Goal: Task Accomplishment & Management: Manage account settings

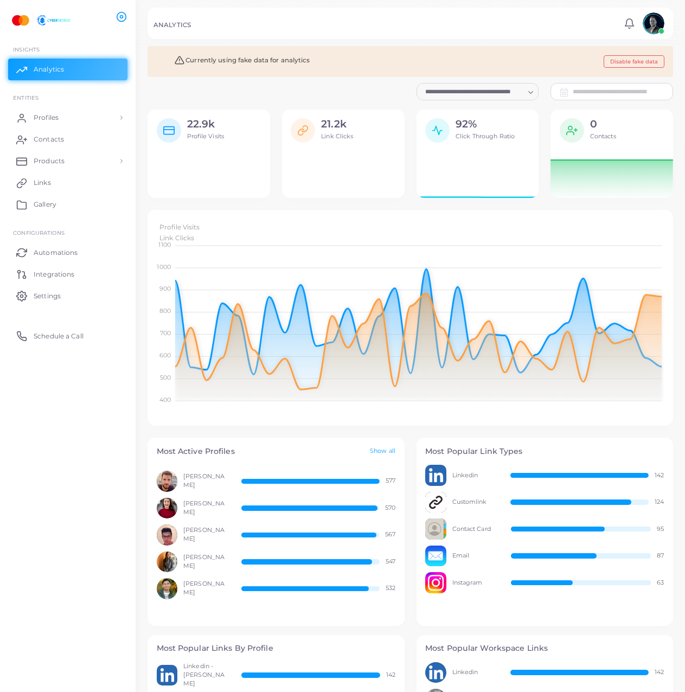
click at [611, 115] on div "0 Contacts" at bounding box center [611, 130] width 123 height 40
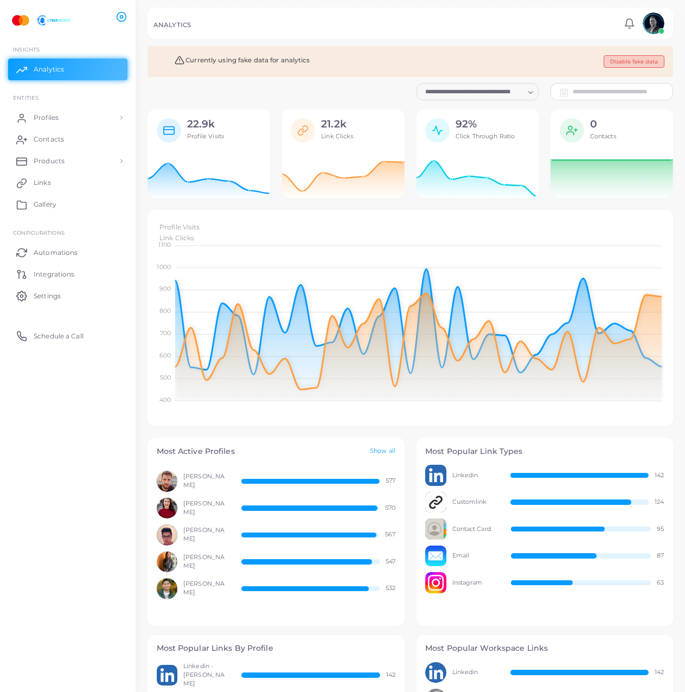
click at [624, 58] on button "Disable fake data" at bounding box center [634, 61] width 61 height 12
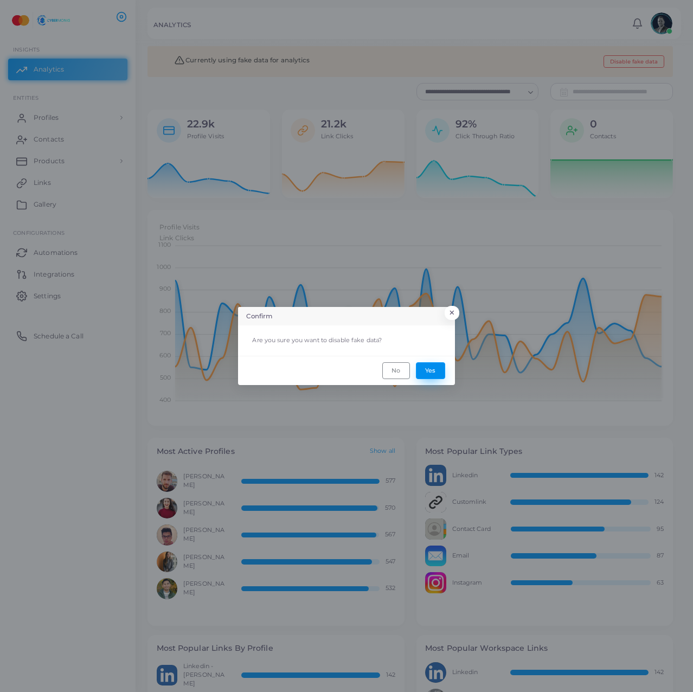
click at [440, 371] on button "Yes" at bounding box center [430, 370] width 29 height 16
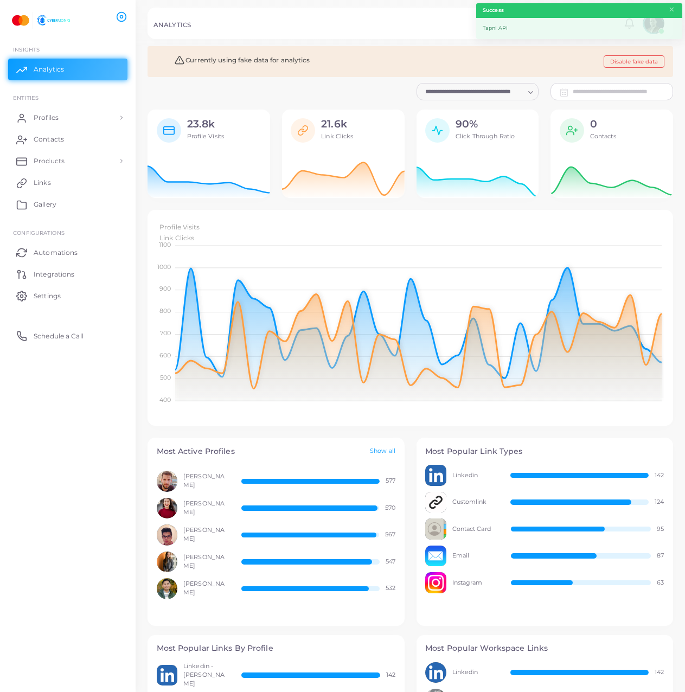
scroll to position [9, 9]
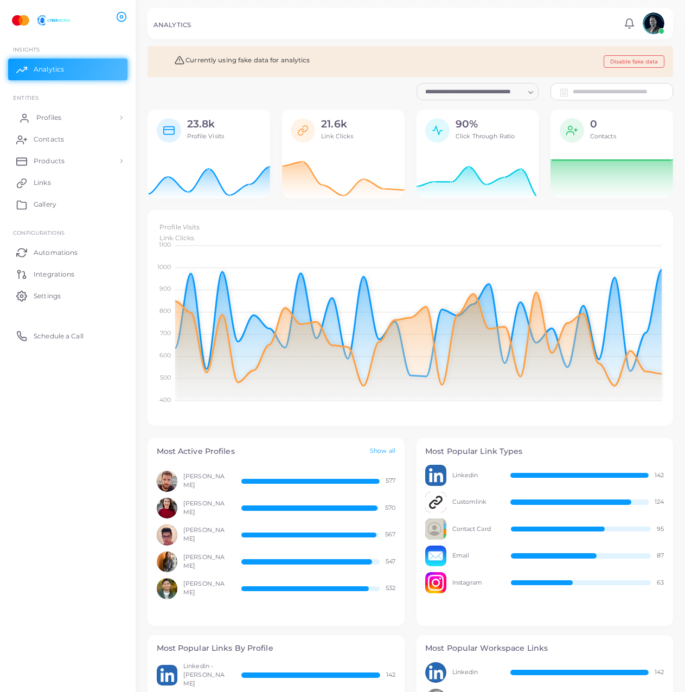
click at [78, 116] on link "Profiles" at bounding box center [67, 118] width 119 height 22
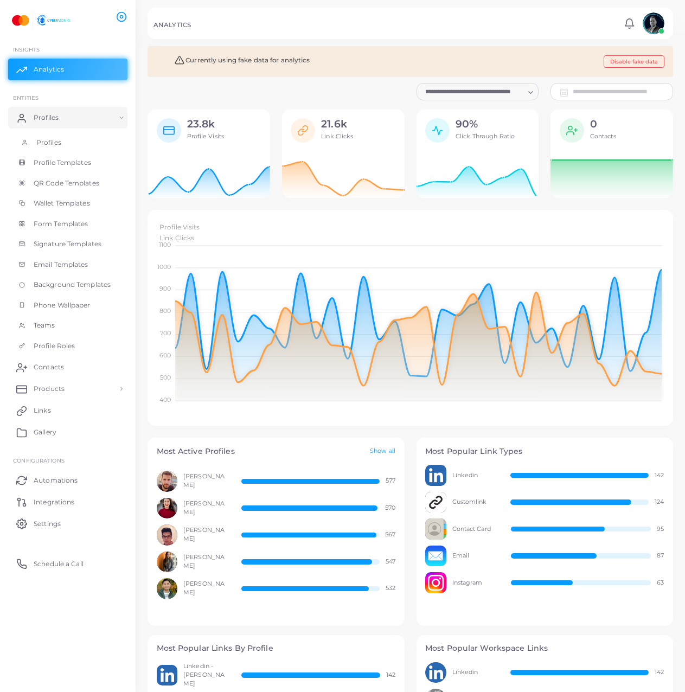
click at [77, 137] on link "Profiles" at bounding box center [67, 142] width 119 height 21
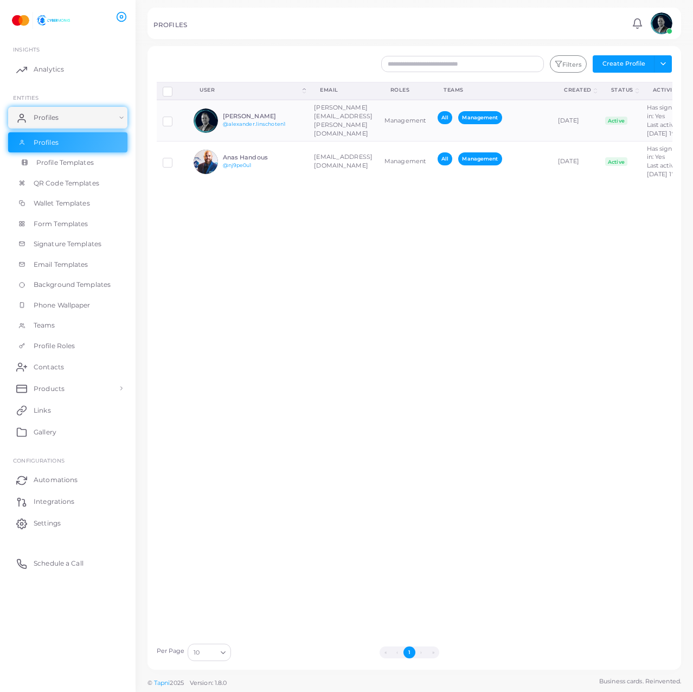
click at [85, 164] on span "Profile Templates" at bounding box center [64, 163] width 57 height 10
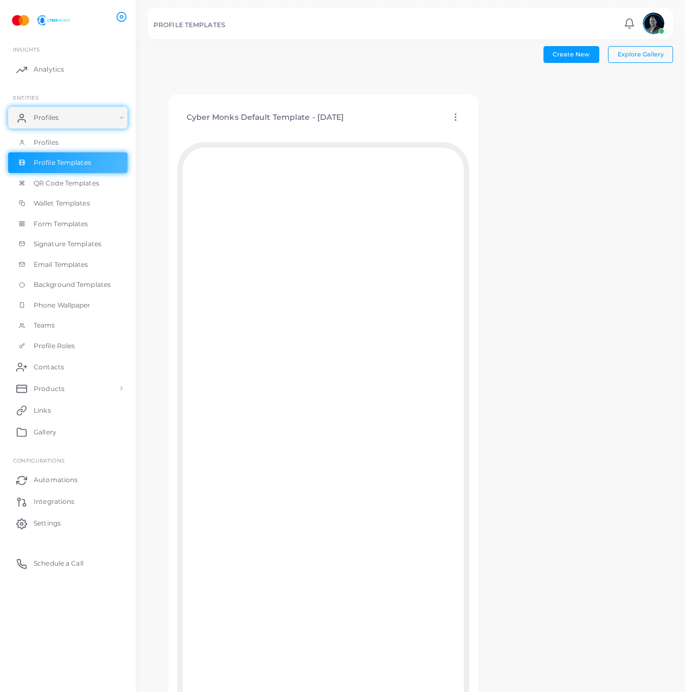
click at [451, 112] on icon at bounding box center [456, 117] width 10 height 10
click at [611, 356] on div "Cyber Monks Default Template - [DATE] Edit Template Assign template Duplicate T…" at bounding box center [411, 421] width 526 height 695
click at [102, 183] on link "QR Code Templates" at bounding box center [67, 183] width 119 height 21
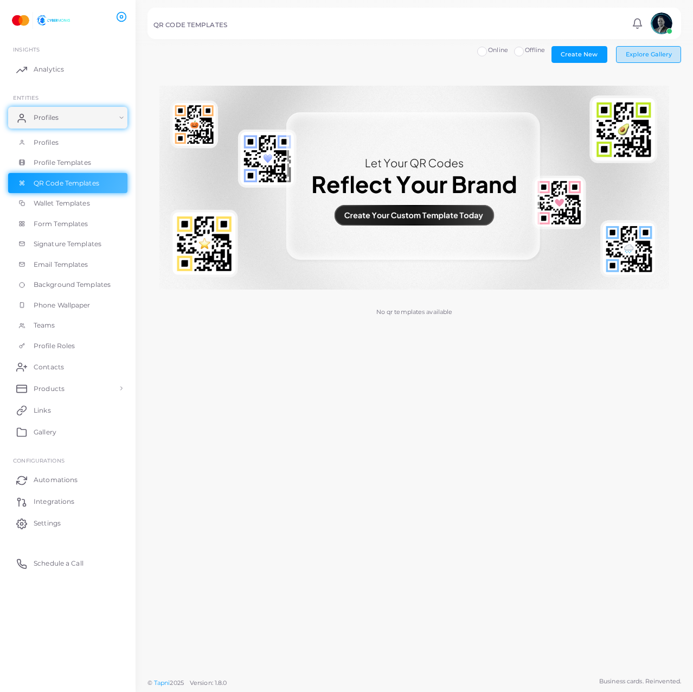
click at [637, 62] on button "Explore Gallery" at bounding box center [648, 54] width 65 height 16
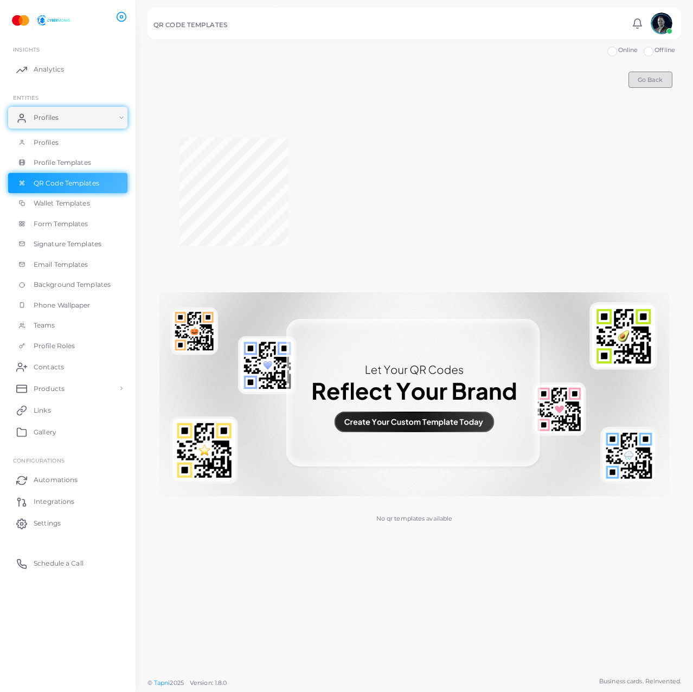
click at [642, 80] on span "Go Back" at bounding box center [650, 80] width 25 height 8
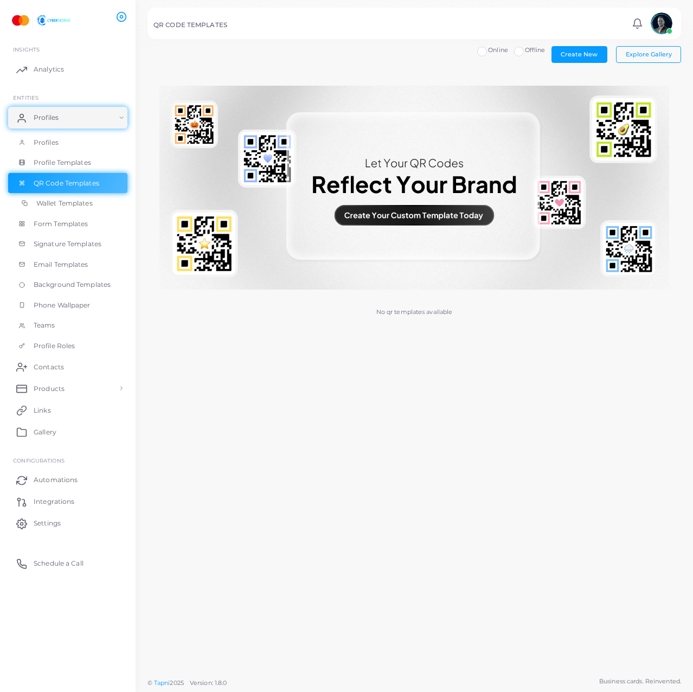
click at [49, 206] on span "Wallet Templates" at bounding box center [64, 203] width 56 height 10
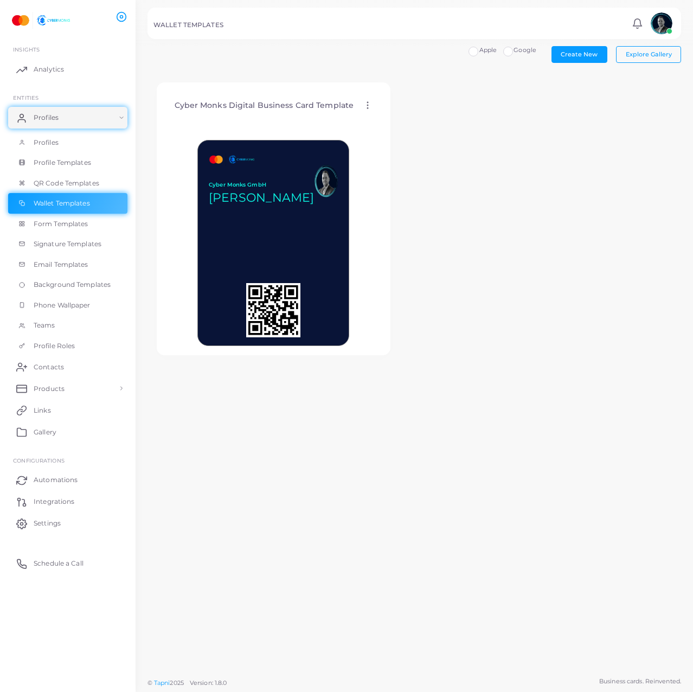
click at [514, 54] on label "Google" at bounding box center [525, 50] width 23 height 9
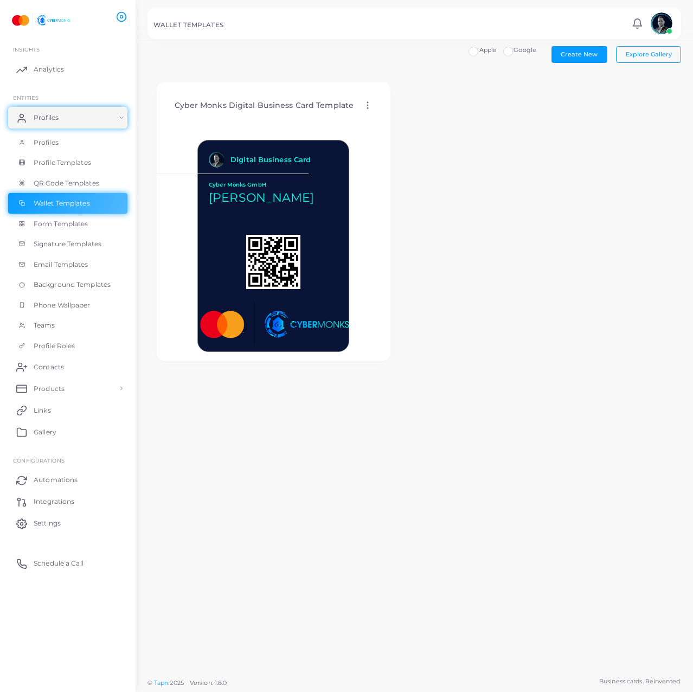
click at [479, 51] on label "Apple" at bounding box center [488, 50] width 18 height 9
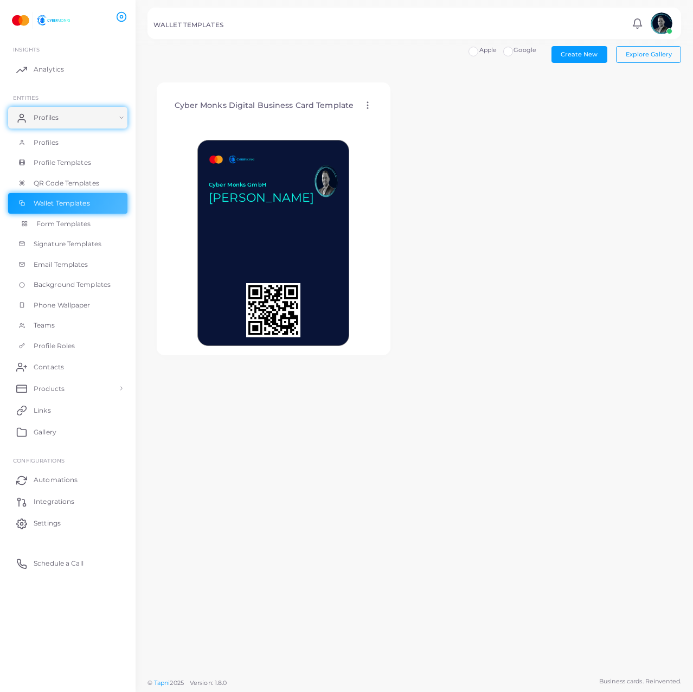
click at [37, 228] on span "Form Templates" at bounding box center [63, 224] width 55 height 10
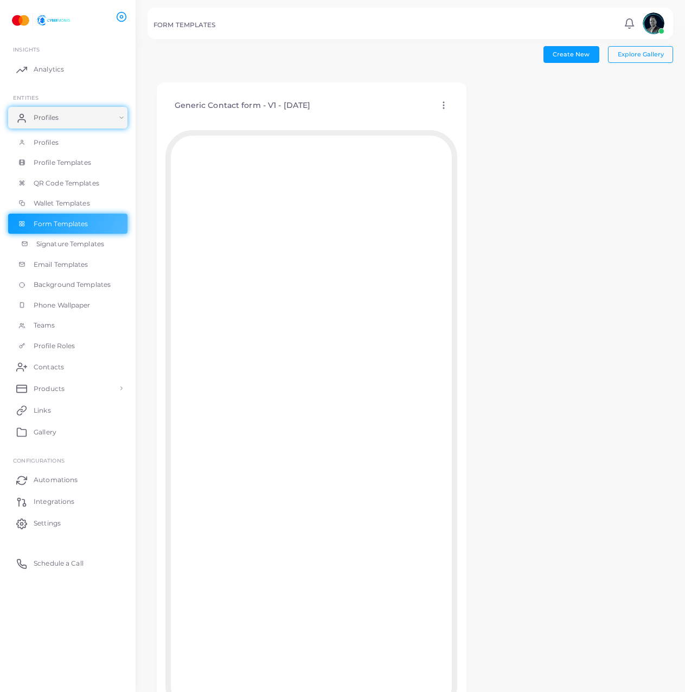
click at [73, 248] on span "Signature Templates" at bounding box center [70, 244] width 68 height 10
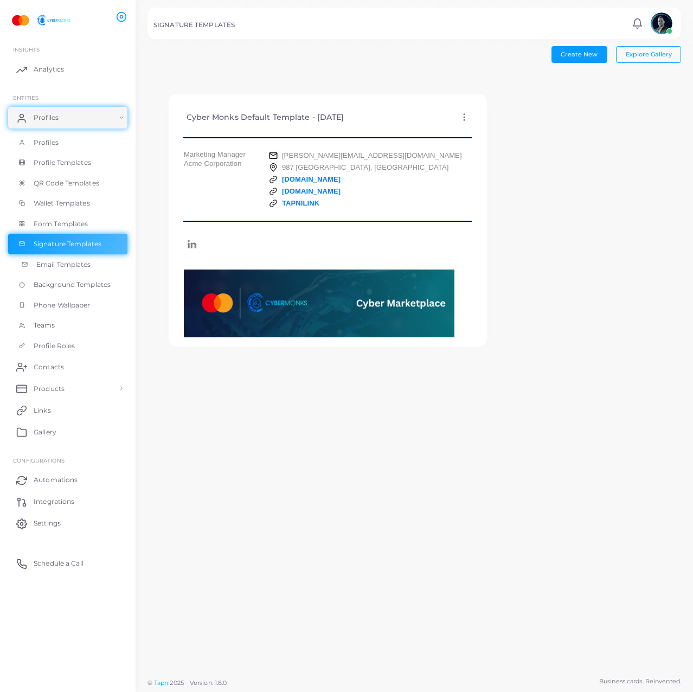
click at [73, 266] on span "Email Templates" at bounding box center [63, 265] width 55 height 10
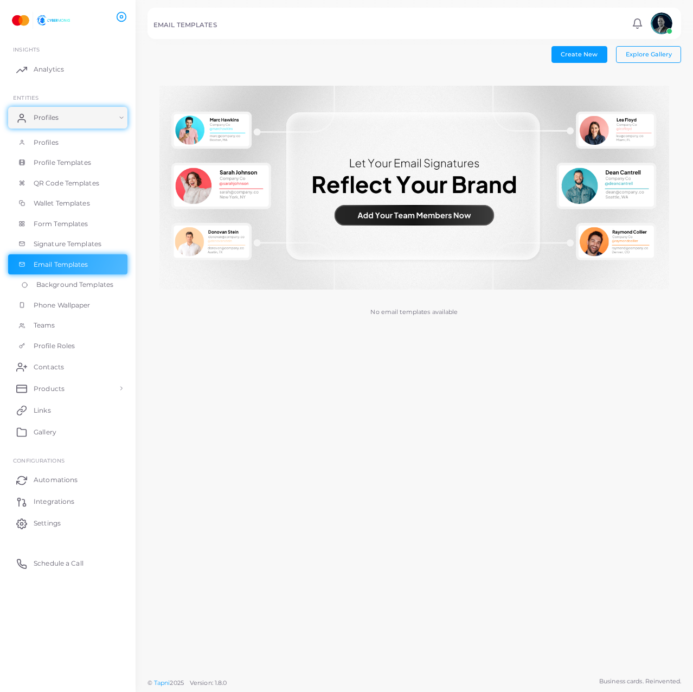
click at [75, 285] on span "Background Templates" at bounding box center [74, 285] width 77 height 10
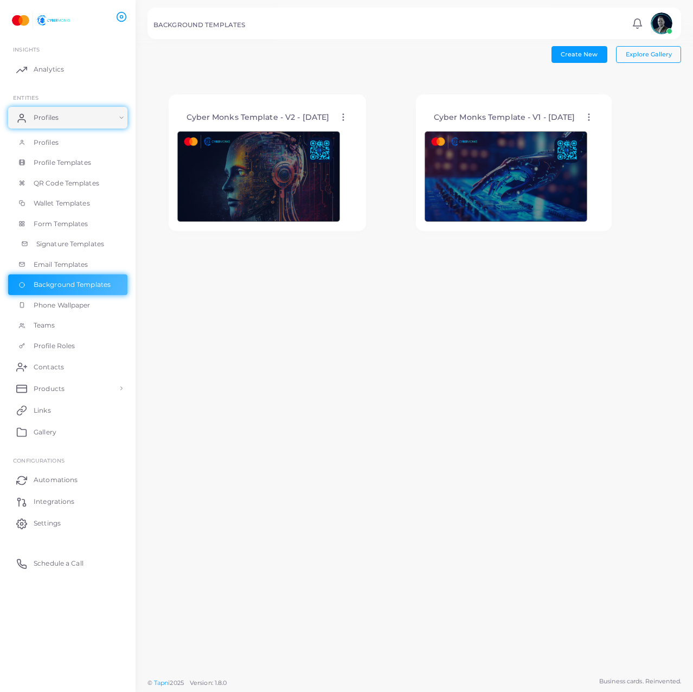
click at [90, 243] on span "Signature Templates" at bounding box center [70, 244] width 68 height 10
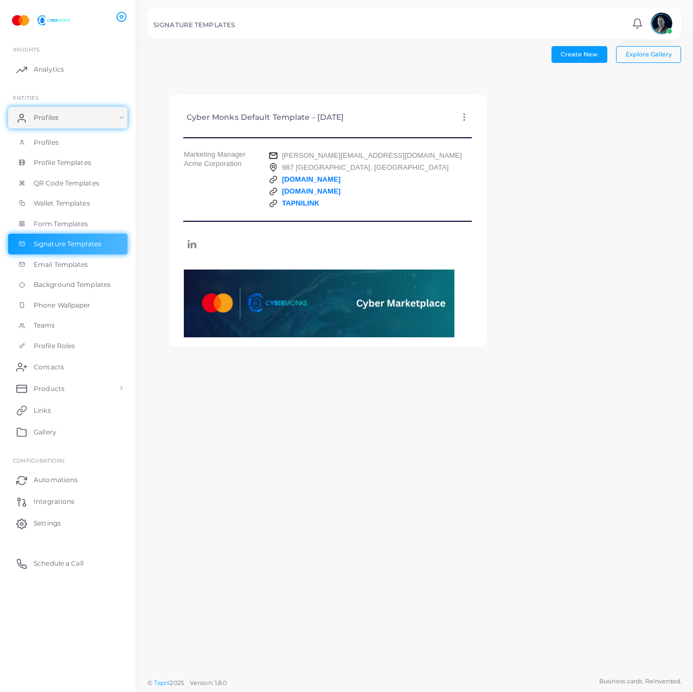
click at [530, 247] on div "Cyber Monks Default Template - [DATE] Edit Template Assign template Duplicate T…" at bounding box center [415, 221] width 534 height 294
click at [459, 117] on icon at bounding box center [464, 117] width 10 height 10
click at [501, 142] on span "Assign template" at bounding box center [506, 144] width 49 height 9
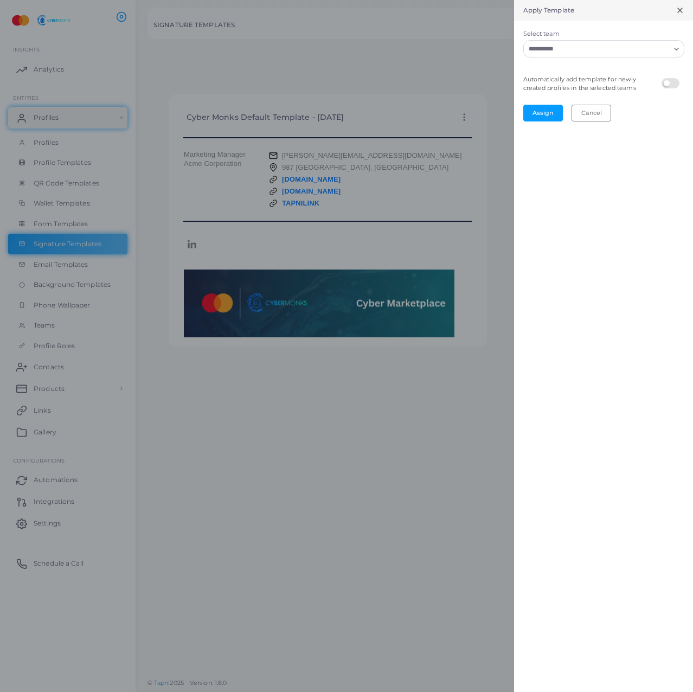
click at [562, 44] on input "Select team" at bounding box center [597, 49] width 145 height 12
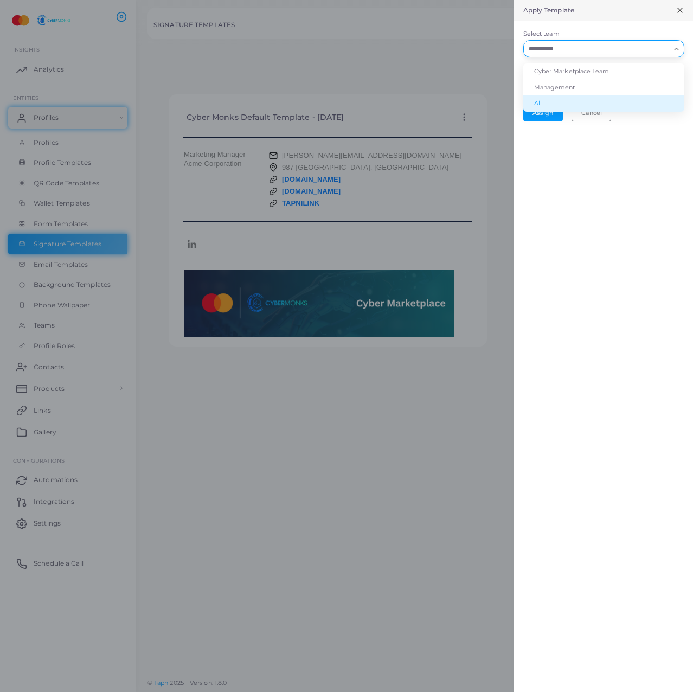
drag, startPoint x: 565, startPoint y: 100, endPoint x: 581, endPoint y: 103, distance: 16.5
click at [565, 101] on li "All" at bounding box center [603, 103] width 161 height 16
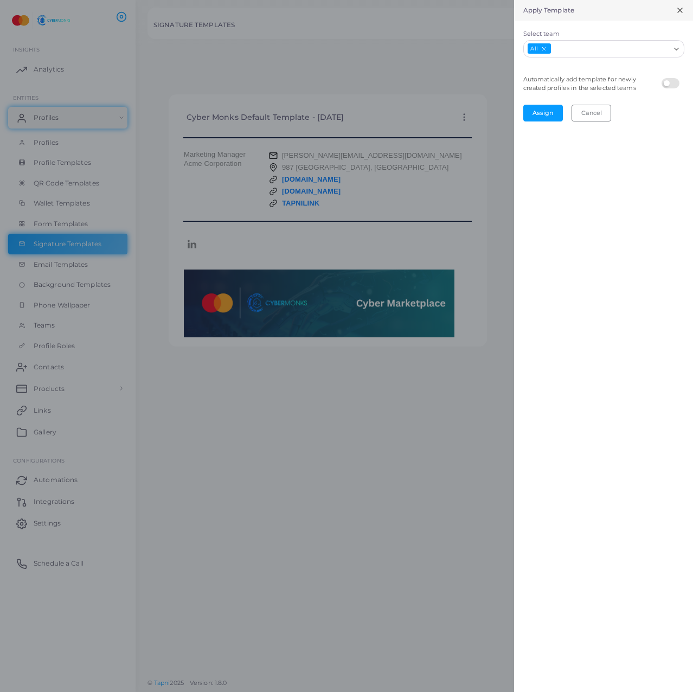
click at [683, 84] on div at bounding box center [673, 80] width 22 height 16
click at [675, 78] on label at bounding box center [672, 78] width 21 height 0
click at [575, 107] on button "Cancel" at bounding box center [592, 113] width 40 height 16
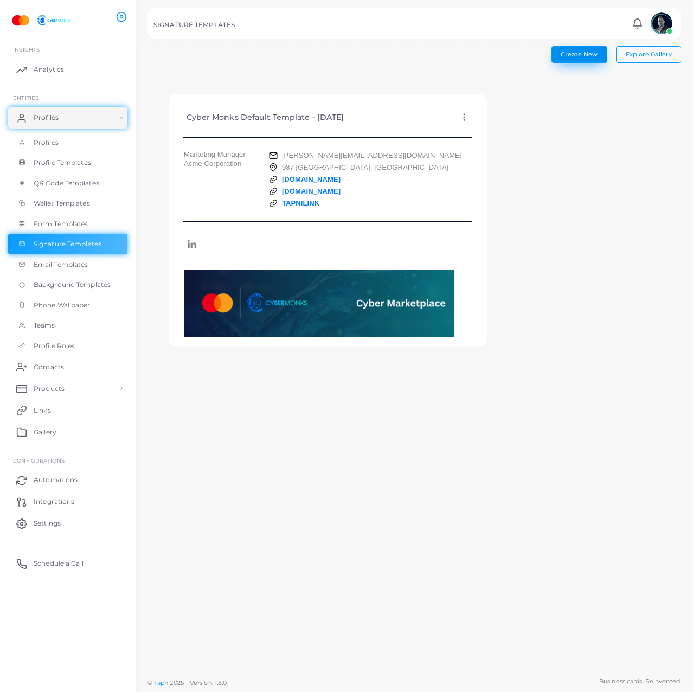
click at [594, 60] on button "Create New" at bounding box center [580, 54] width 56 height 16
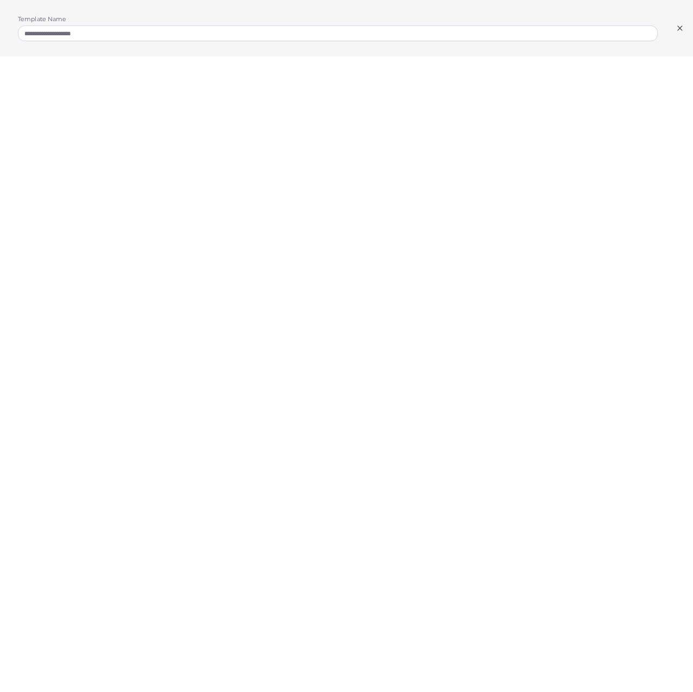
drag, startPoint x: 681, startPoint y: 21, endPoint x: 675, endPoint y: 26, distance: 8.1
click at [676, 23] on div "**********" at bounding box center [346, 28] width 693 height 56
click at [677, 28] on icon at bounding box center [680, 28] width 9 height 9
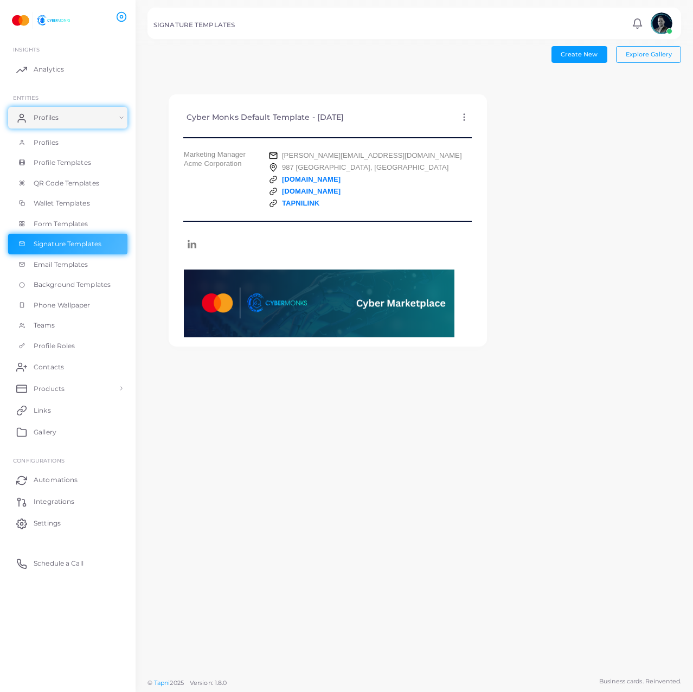
click at [459, 116] on icon at bounding box center [464, 117] width 10 height 10
click at [501, 143] on span "Assign template" at bounding box center [506, 143] width 49 height 9
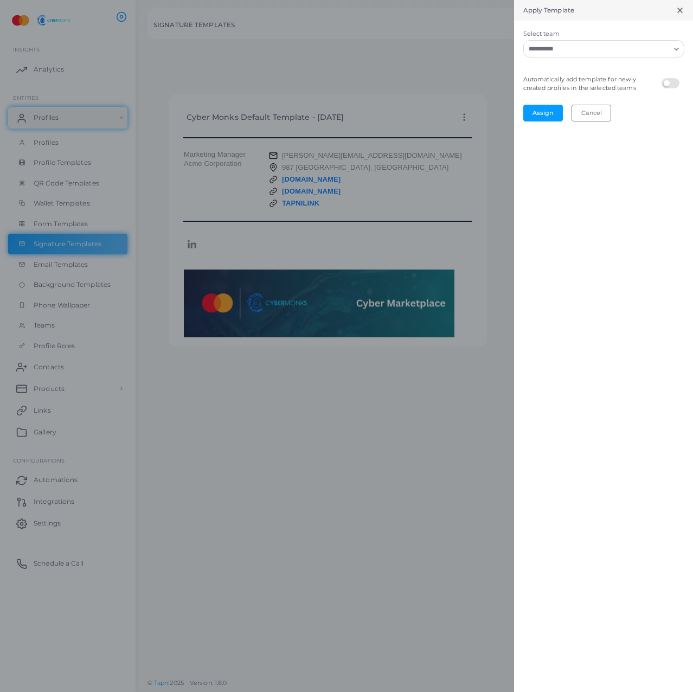
click at [558, 51] on input "Select team" at bounding box center [597, 49] width 145 height 12
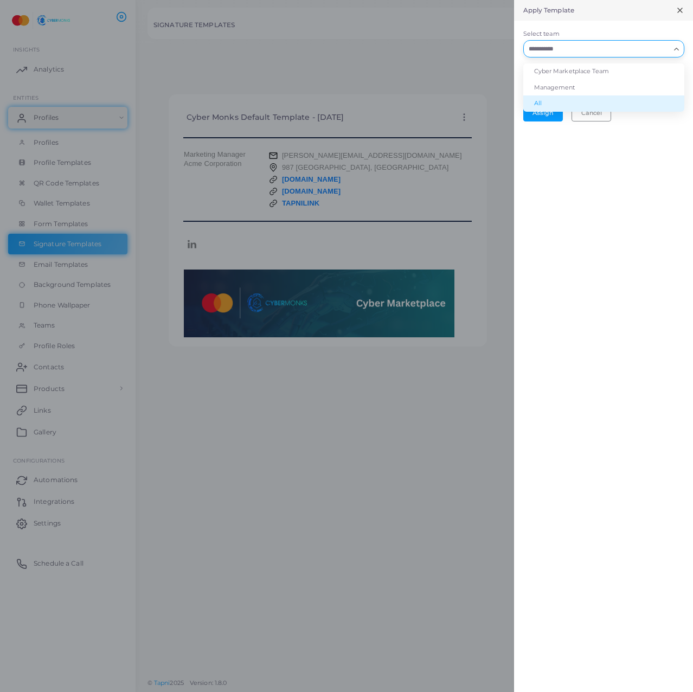
click at [557, 99] on li "All" at bounding box center [603, 103] width 161 height 16
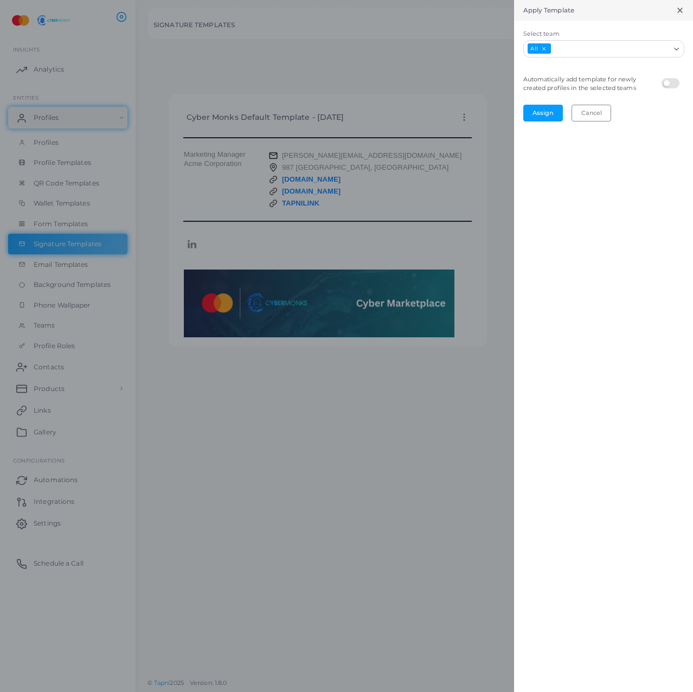
drag, startPoint x: 668, startPoint y: 82, endPoint x: 559, endPoint y: 100, distance: 111.0
click at [668, 78] on label at bounding box center [672, 78] width 21 height 0
click at [541, 108] on button "Assign" at bounding box center [543, 113] width 40 height 16
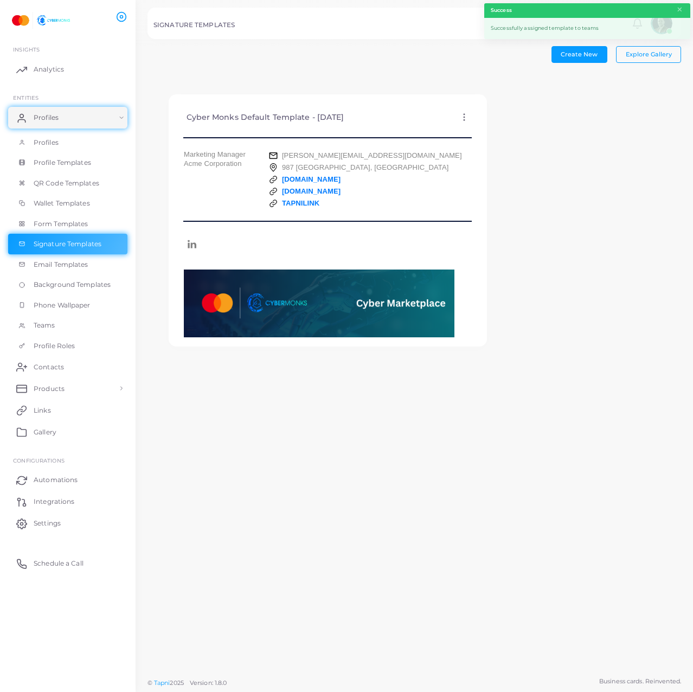
click at [459, 116] on icon at bounding box center [464, 117] width 10 height 10
click at [538, 267] on div "Cyber Monks Default Template - [DATE] Edit Template Assign template Duplicate T…" at bounding box center [415, 221] width 534 height 294
click at [447, 120] on div "Cyber Monks Default Template - [DATE] Edit Template Assign template Duplicate T…" at bounding box center [327, 118] width 301 height 28
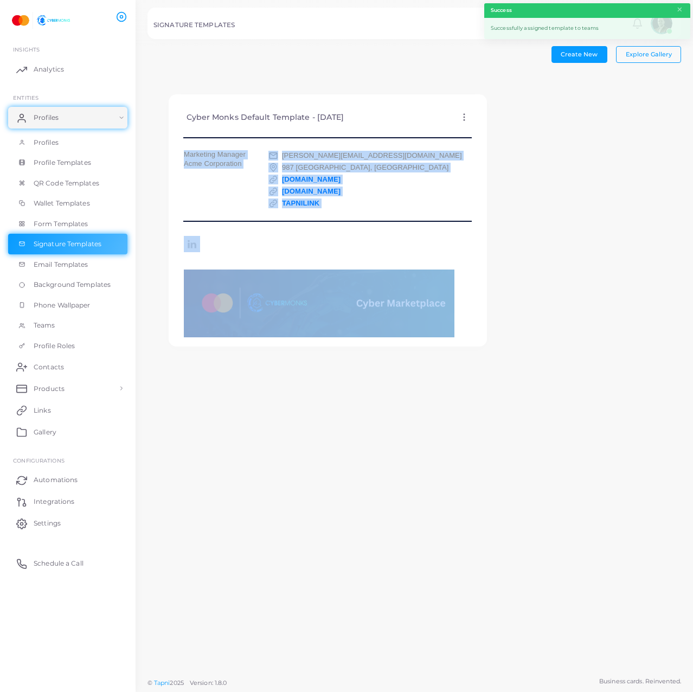
click at [447, 120] on div "Cyber Monks Default Template - [DATE] Edit Template Assign template Duplicate T…" at bounding box center [327, 118] width 301 height 28
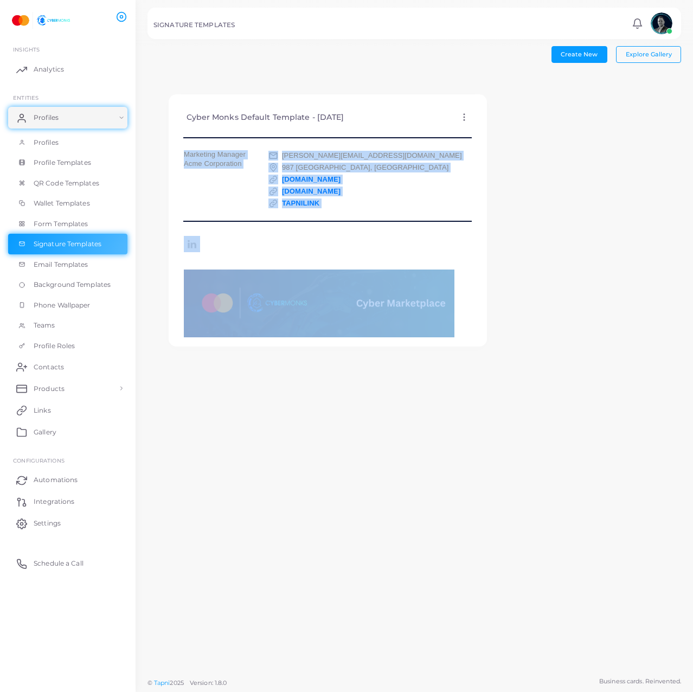
click at [520, 281] on div "Cyber Monks Default Template - [DATE] Edit Template Assign template Duplicate T…" at bounding box center [415, 221] width 534 height 294
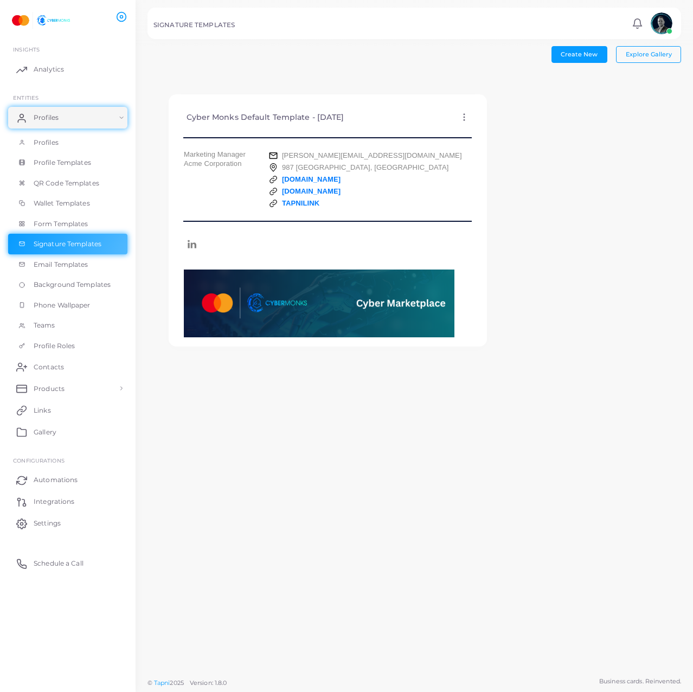
click at [492, 180] on div "Cyber Monks Default Template - [DATE] Edit Template Assign template Duplicate T…" at bounding box center [328, 221] width 361 height 294
click at [459, 117] on icon at bounding box center [464, 117] width 10 height 10
click at [575, 383] on div "Create New Explore Gallery Cyber Monks Default Template - [DATE] Edit Template …" at bounding box center [414, 336] width 557 height 672
